Goal: Task Accomplishment & Management: Manage account settings

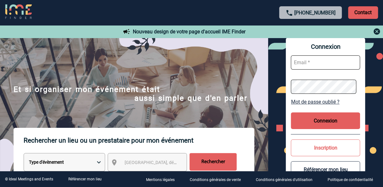
click at [317, 101] on link "Mot de passe oublié ?" at bounding box center [325, 102] width 69 height 6
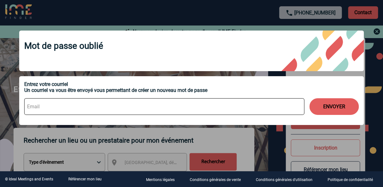
click at [138, 110] on input at bounding box center [164, 106] width 280 height 17
type input "L"
type input "laurence.marie@novartis.com"
click at [330, 105] on button "ENVOYER" at bounding box center [333, 106] width 49 height 17
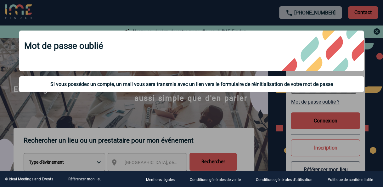
click at [233, 118] on div at bounding box center [191, 93] width 383 height 187
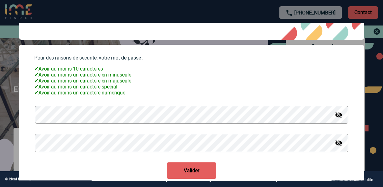
scroll to position [53, 0]
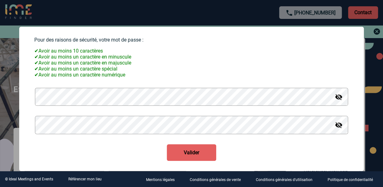
click at [194, 151] on button "Valider" at bounding box center [191, 152] width 49 height 17
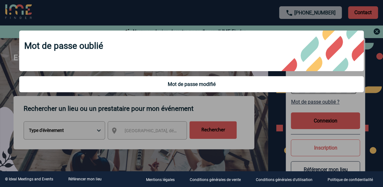
scroll to position [63, 0]
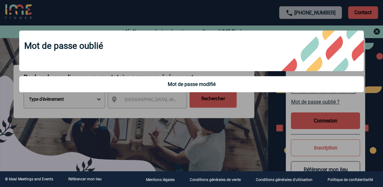
click at [242, 130] on div at bounding box center [191, 93] width 383 height 187
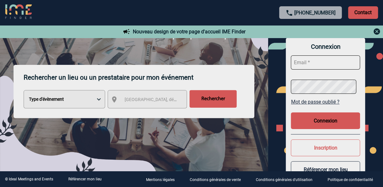
click at [324, 62] on input "text" at bounding box center [325, 62] width 69 height 14
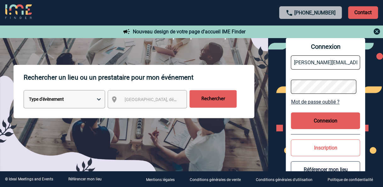
scroll to position [0, 7]
type input "[PERSON_NAME][EMAIL_ADDRESS][DOMAIN_NAME]"
click at [312, 118] on button "Connexion" at bounding box center [325, 120] width 69 height 17
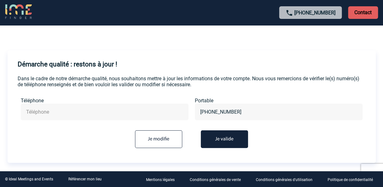
click at [232, 137] on button "Je valide" at bounding box center [224, 139] width 47 height 18
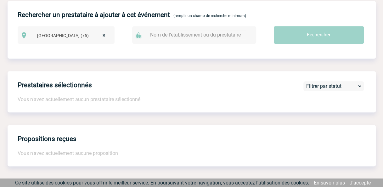
scroll to position [309, 0]
